Goal: Task Accomplishment & Management: Use online tool/utility

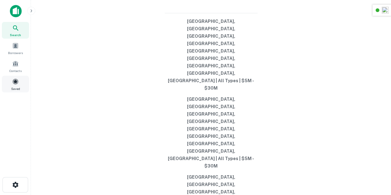
click at [23, 86] on div "Saved" at bounding box center [15, 84] width 27 height 17
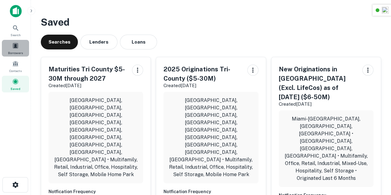
click at [16, 45] on span at bounding box center [15, 45] width 7 height 7
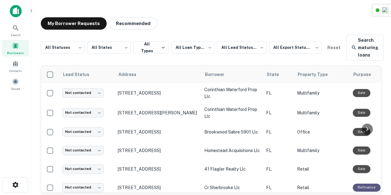
click at [42, 61] on div "**********" at bounding box center [211, 108] width 340 height 147
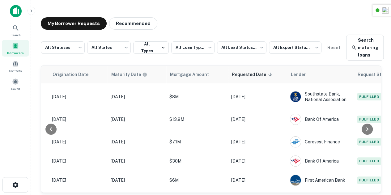
scroll to position [14, 0]
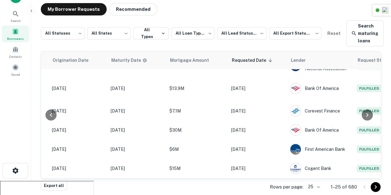
click at [375, 186] on icon "Go to next page" at bounding box center [375, 186] width 7 height 7
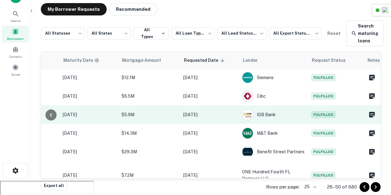
scroll to position [390, 392]
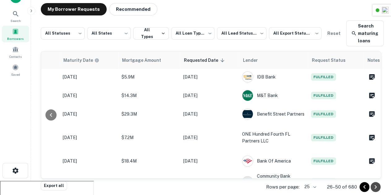
click at [374, 186] on icon "Go to next page" at bounding box center [375, 186] width 7 height 7
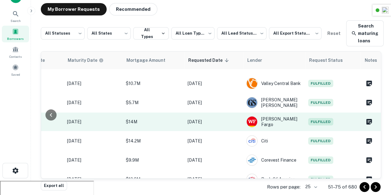
scroll to position [395, 391]
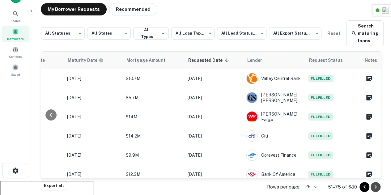
click at [377, 189] on icon "Go to next page" at bounding box center [375, 186] width 7 height 7
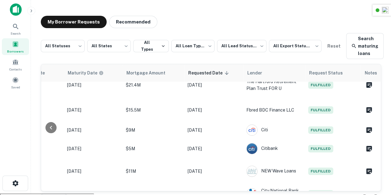
scroll to position [393, 391]
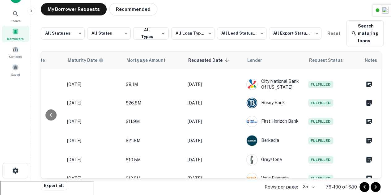
click at [376, 184] on icon "Go to next page" at bounding box center [375, 186] width 7 height 7
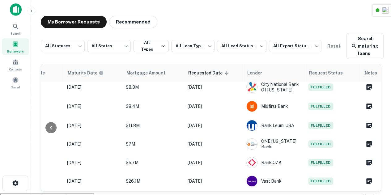
scroll to position [387, 391]
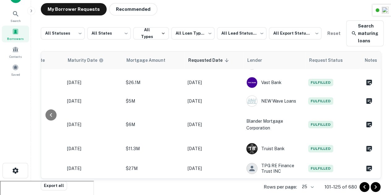
click at [375, 186] on icon "Go to next page" at bounding box center [375, 186] width 7 height 7
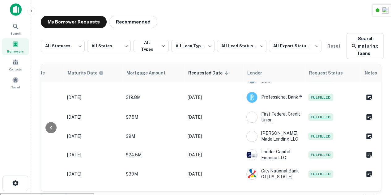
scroll to position [394, 391]
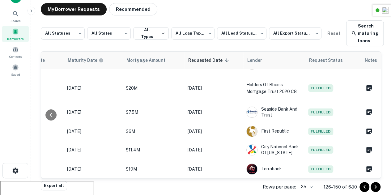
click at [375, 188] on icon "Go to next page" at bounding box center [375, 187] width 2 height 4
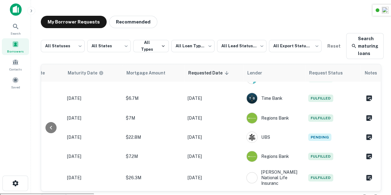
scroll to position [14, 0]
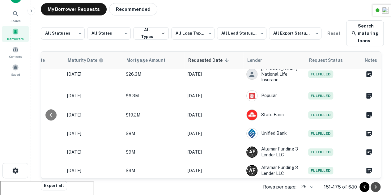
click at [375, 188] on icon "Go to next page" at bounding box center [375, 186] width 7 height 7
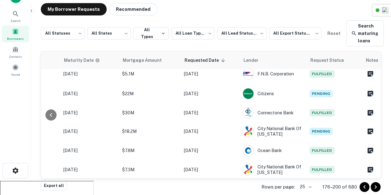
click at [375, 188] on icon "Go to next page" at bounding box center [375, 186] width 7 height 7
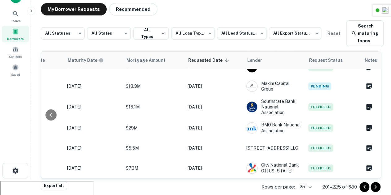
scroll to position [389, 391]
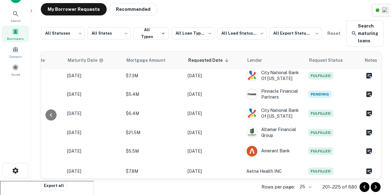
click at [377, 187] on icon "Go to next page" at bounding box center [375, 186] width 7 height 7
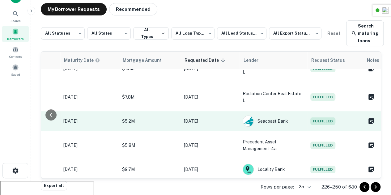
scroll to position [427, 391]
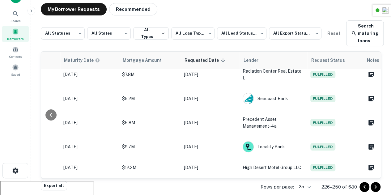
click at [378, 186] on icon "Go to next page" at bounding box center [375, 186] width 7 height 7
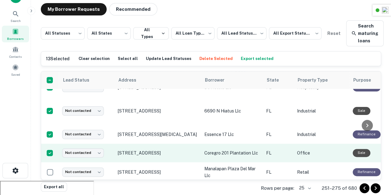
scroll to position [399, 0]
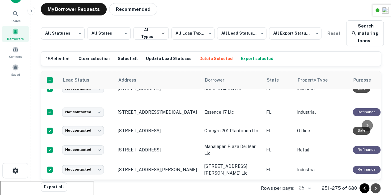
click at [376, 187] on icon "Go to next page" at bounding box center [375, 188] width 2 height 4
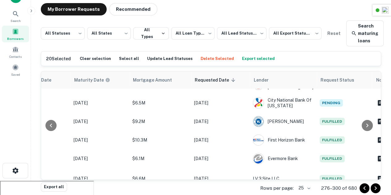
scroll to position [33, 392]
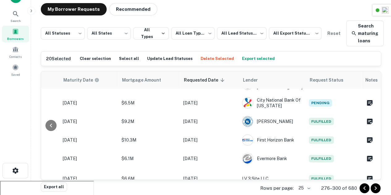
click at [243, 60] on button "Export selected" at bounding box center [258, 58] width 36 height 9
